Goal: Transaction & Acquisition: Purchase product/service

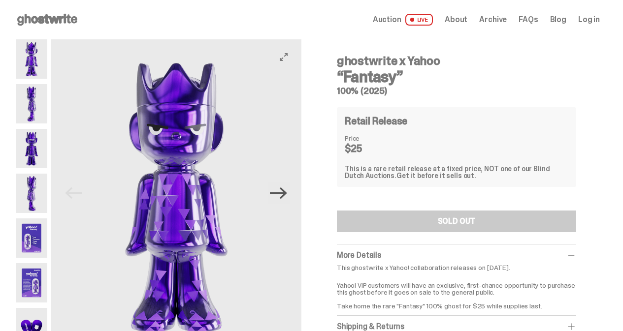
click at [285, 192] on icon "Next" at bounding box center [278, 193] width 17 height 17
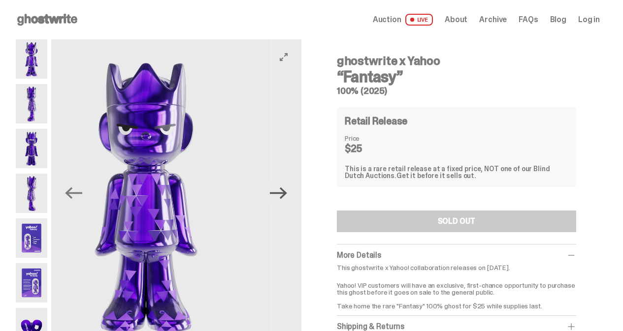
click at [285, 192] on icon "Next" at bounding box center [278, 193] width 17 height 17
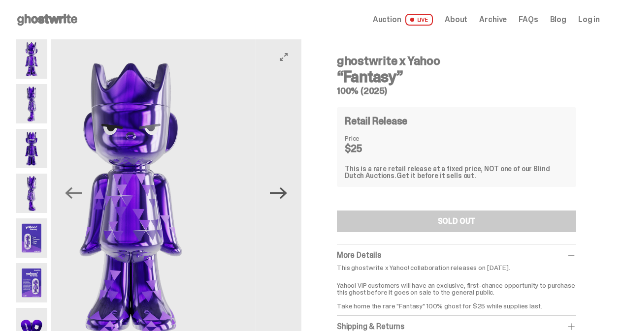
click at [285, 192] on icon "Next" at bounding box center [278, 193] width 17 height 17
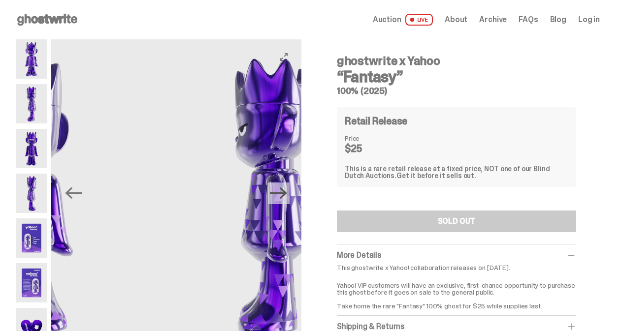
click at [285, 192] on icon "Next" at bounding box center [278, 193] width 17 height 17
click at [285, 192] on img at bounding box center [272, 195] width 250 height 313
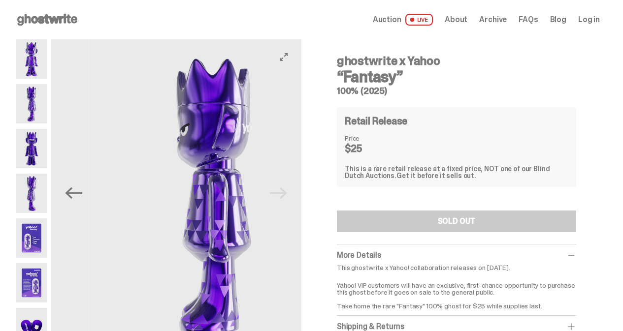
click at [285, 192] on img at bounding box center [214, 195] width 250 height 313
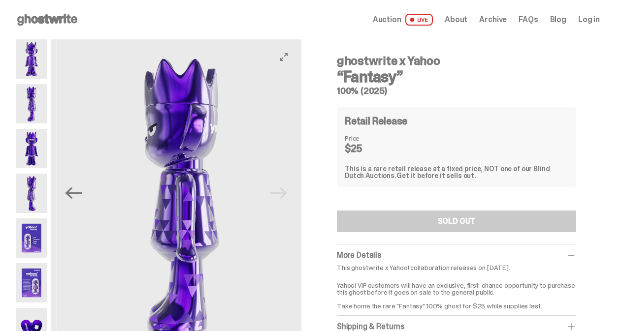
click at [285, 192] on img at bounding box center [181, 195] width 250 height 313
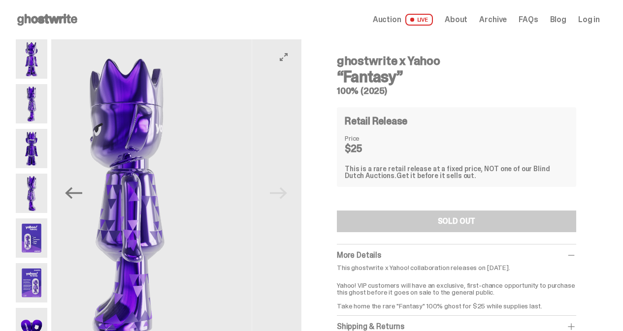
click at [285, 192] on img at bounding box center [377, 195] width 250 height 313
